Goal: Check status: Check status

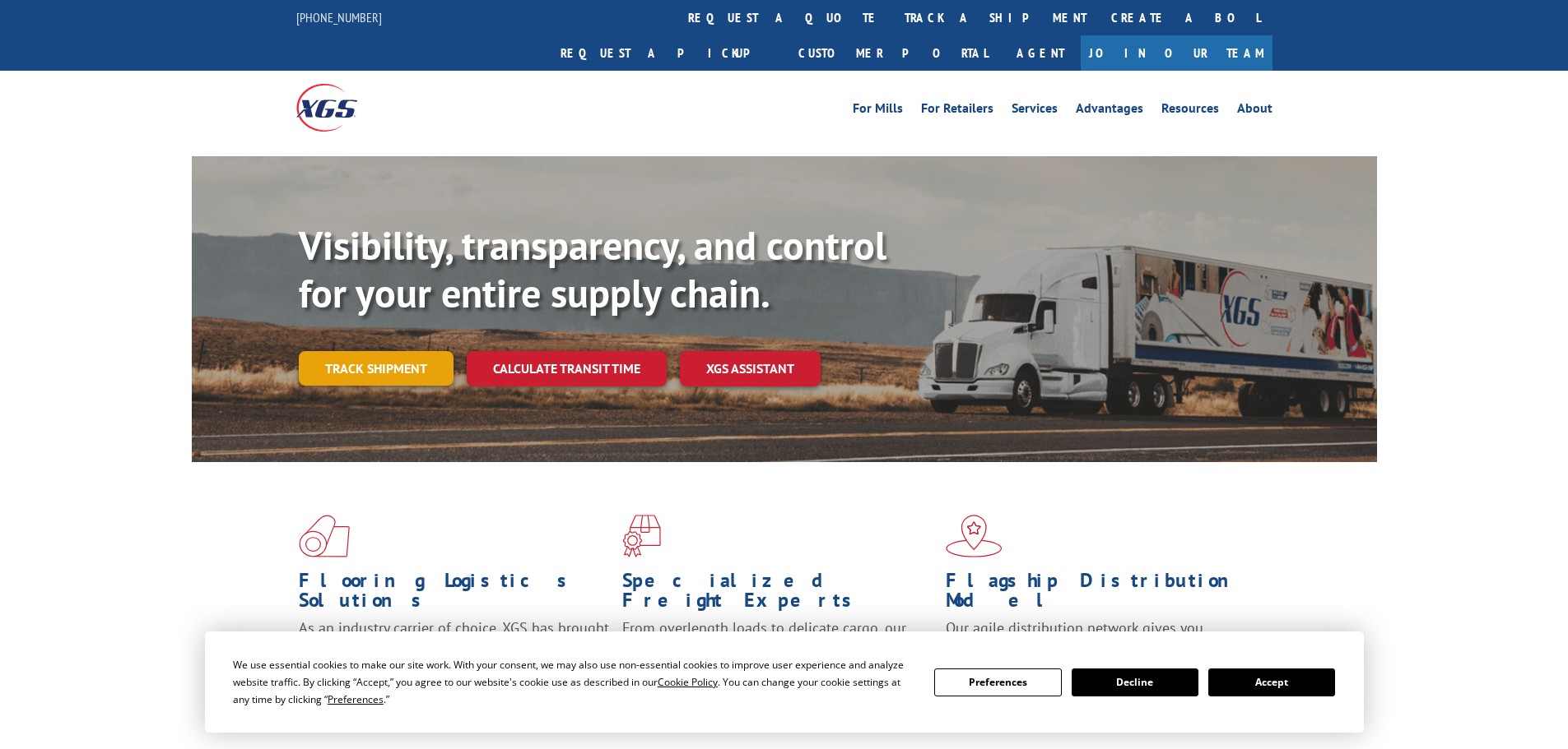
click at [372, 351] on link "Track shipment" at bounding box center [376, 368] width 155 height 35
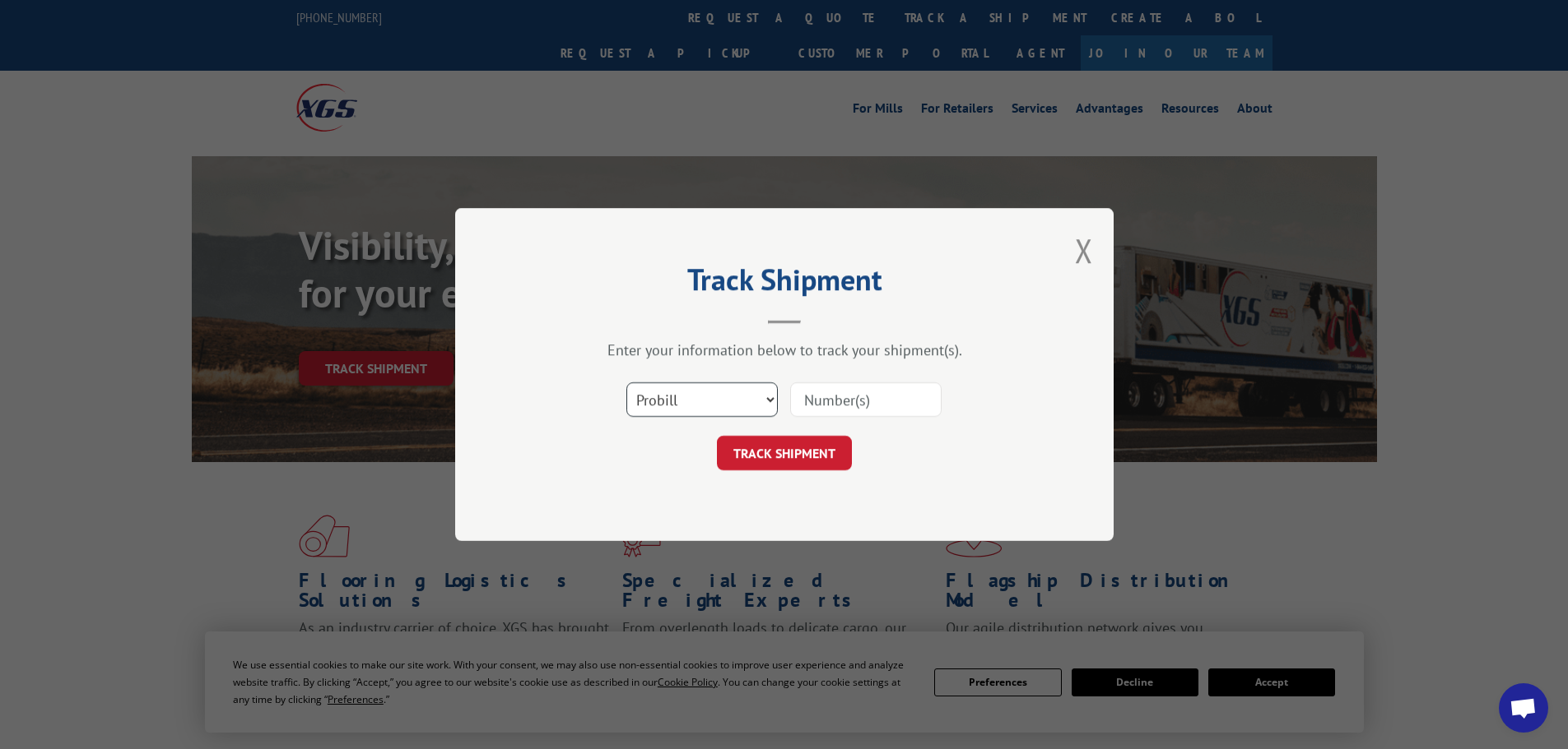
click at [732, 404] on select "Select category... Probill BOL PO" at bounding box center [702, 400] width 151 height 35
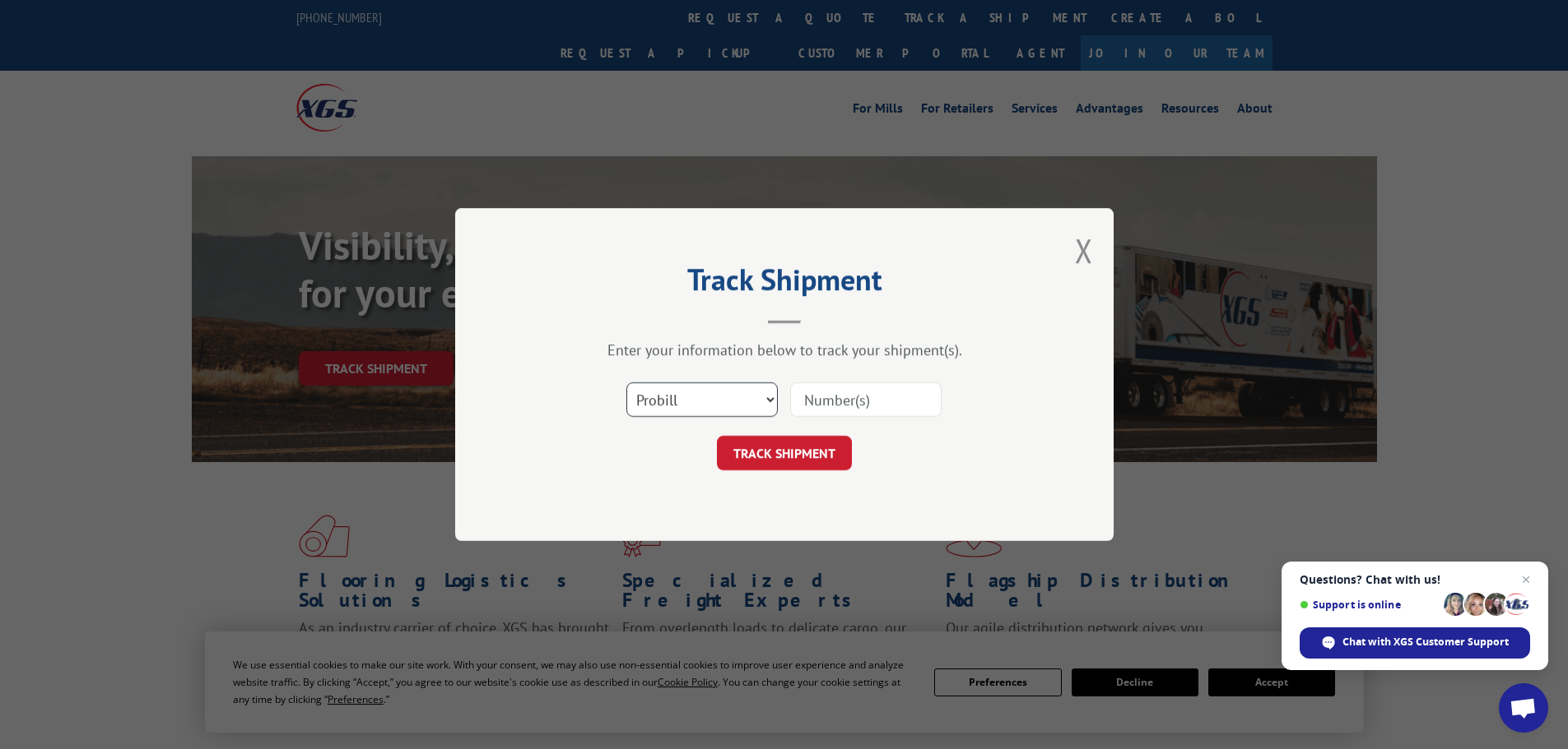
select select "po"
click at [627, 383] on select "Select category... Probill BOL PO" at bounding box center [702, 400] width 151 height 35
click at [837, 405] on input at bounding box center [866, 400] width 151 height 35
paste input "01518559"
type input "01518559"
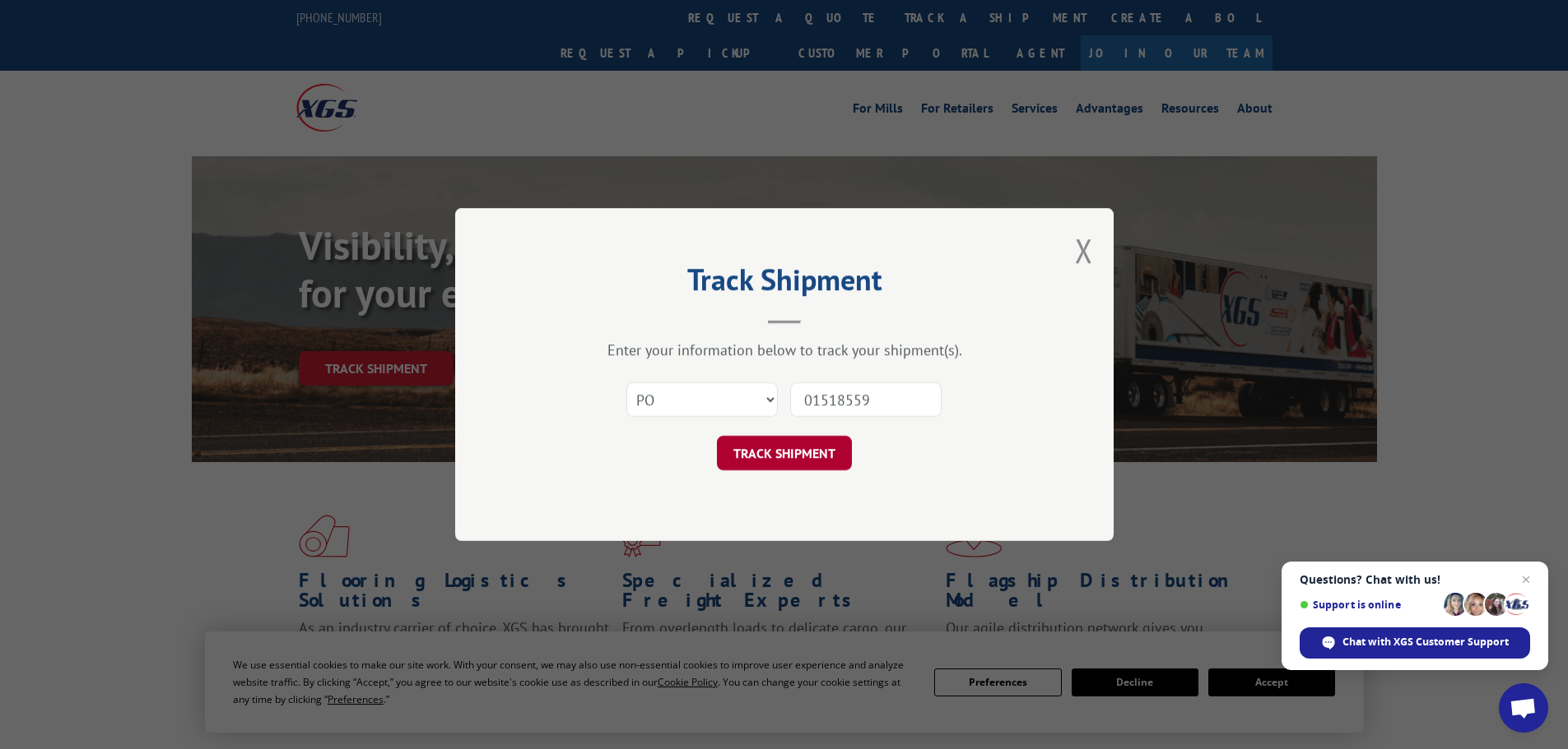
click at [781, 450] on button "TRACK SHIPMENT" at bounding box center [784, 453] width 135 height 35
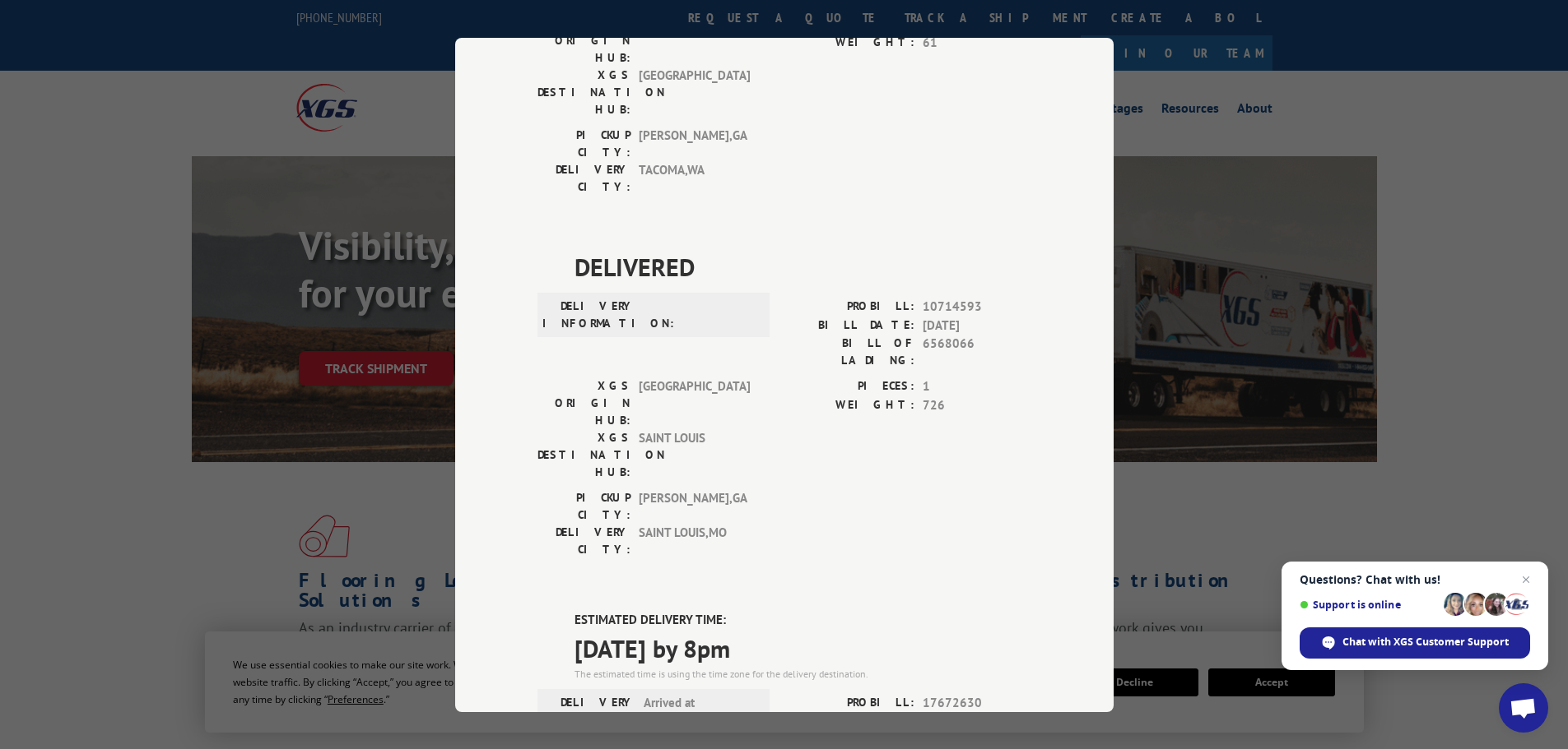
scroll to position [247, 0]
